Goal: Check status: Check status

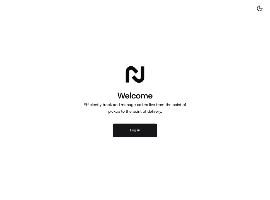
click at [129, 128] on button "Log in" at bounding box center [135, 129] width 45 height 13
